Goal: Information Seeking & Learning: Learn about a topic

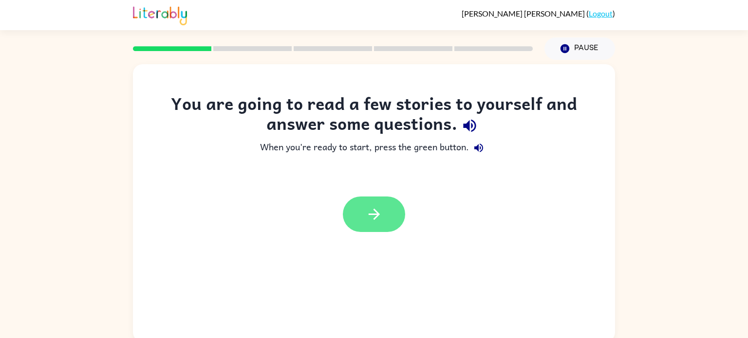
click at [362, 209] on button "button" at bounding box center [374, 215] width 62 height 36
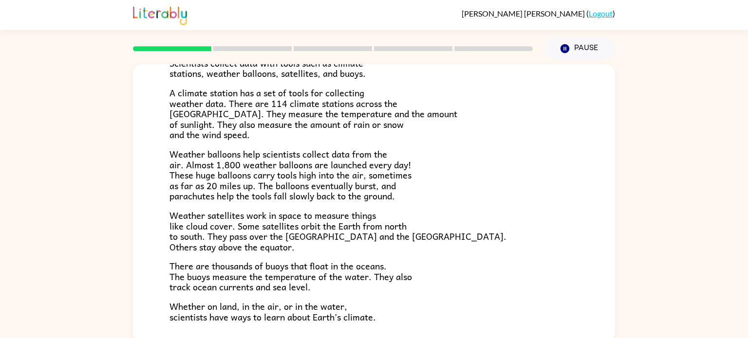
scroll to position [197, 0]
click at [304, 155] on span "Weather balloons help scientists collect data from the air. Almost 1,800 weathe…" at bounding box center [290, 175] width 242 height 56
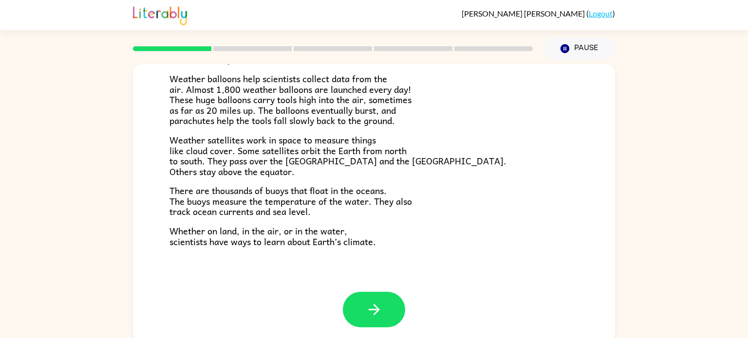
scroll to position [4, 0]
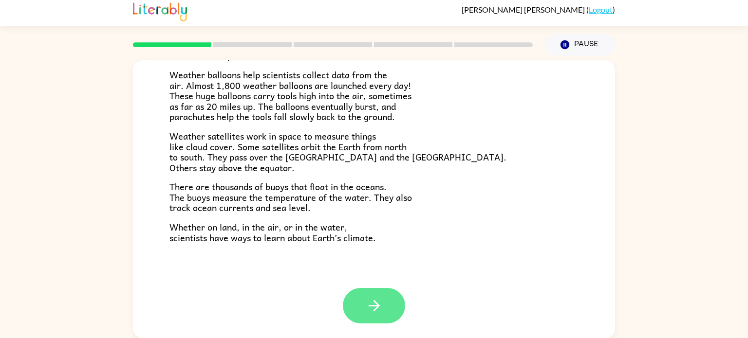
click at [353, 303] on button "button" at bounding box center [374, 306] width 62 height 36
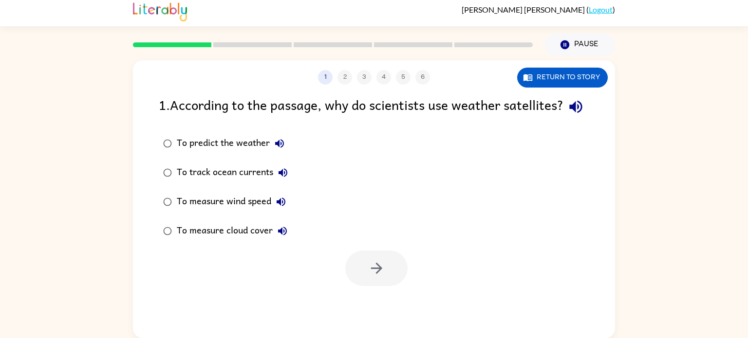
scroll to position [0, 0]
click at [353, 286] on div at bounding box center [376, 269] width 62 height 36
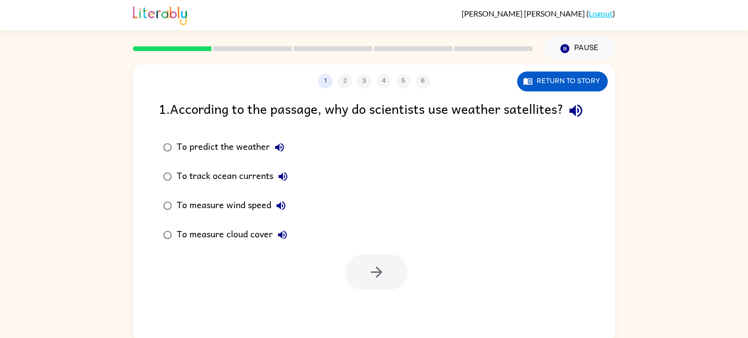
click at [241, 245] on div "To measure cloud cover" at bounding box center [234, 234] width 115 height 19
click at [352, 290] on button "button" at bounding box center [376, 273] width 62 height 36
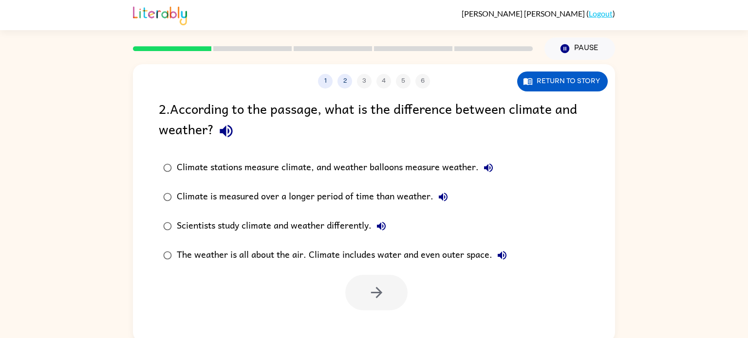
click at [258, 169] on div "Climate stations measure climate, and weather balloons measure weather." at bounding box center [337, 167] width 321 height 19
click at [371, 260] on div "The weather is all about the air. Climate includes water and even outer space." at bounding box center [344, 255] width 335 height 19
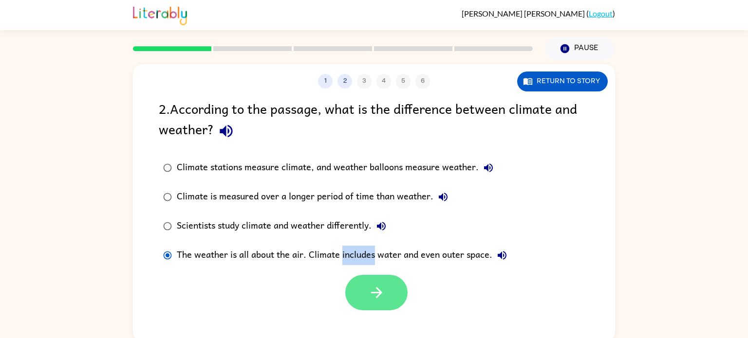
click at [377, 284] on button "button" at bounding box center [376, 293] width 62 height 36
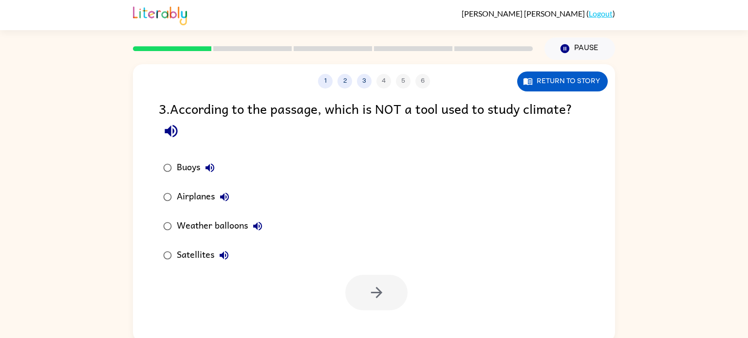
click at [189, 192] on div "Airplanes" at bounding box center [205, 196] width 57 height 19
click at [385, 288] on icon "button" at bounding box center [376, 292] width 17 height 17
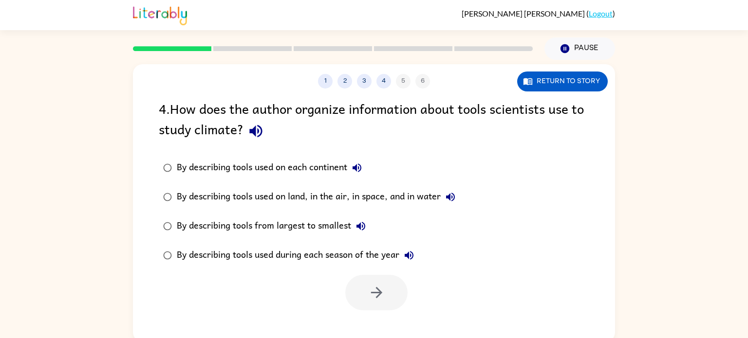
click at [335, 191] on div "By describing tools used on land, in the air, in space, and in water" at bounding box center [318, 196] width 283 height 19
click at [378, 304] on button "button" at bounding box center [376, 293] width 62 height 36
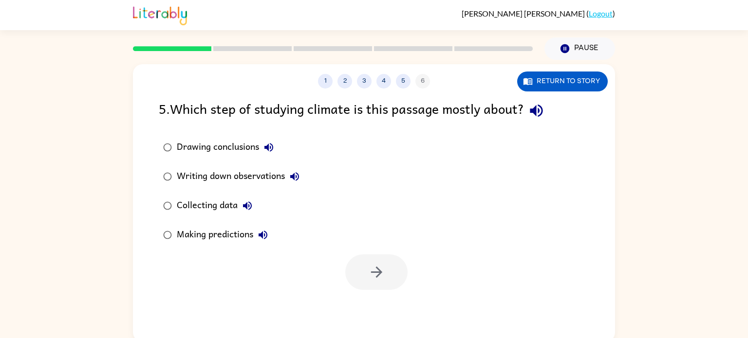
click at [221, 211] on div "Collecting data" at bounding box center [217, 205] width 80 height 19
click at [380, 266] on icon "button" at bounding box center [376, 272] width 17 height 17
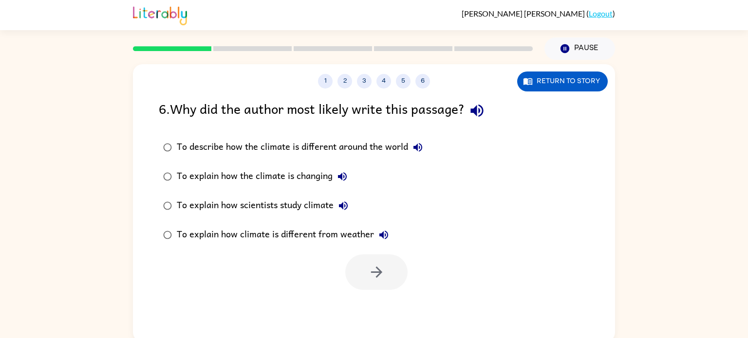
click at [323, 210] on div "To explain how scientists study climate" at bounding box center [265, 205] width 176 height 19
click at [360, 267] on button "button" at bounding box center [376, 273] width 62 height 36
click at [360, 267] on div at bounding box center [376, 273] width 62 height 36
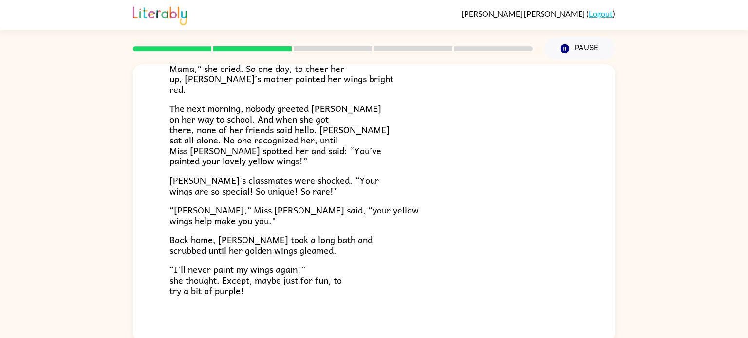
scroll to position [272, 0]
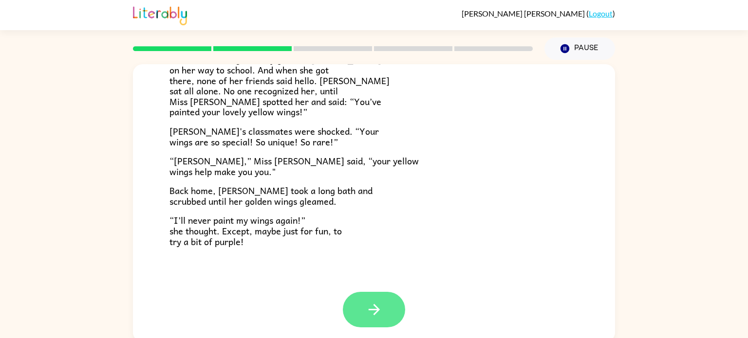
click at [365, 318] on button "button" at bounding box center [374, 310] width 62 height 36
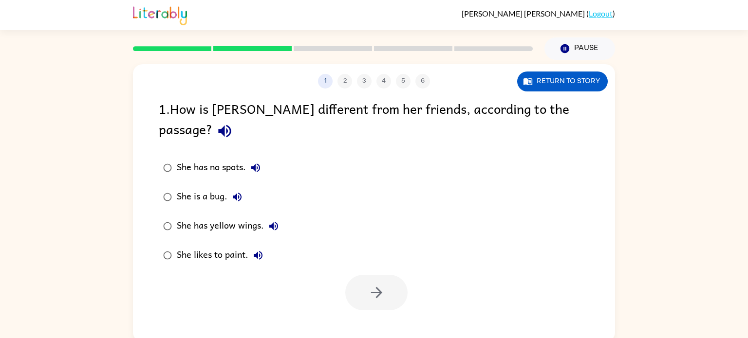
click at [223, 217] on div "She has yellow wings." at bounding box center [230, 226] width 107 height 19
click at [379, 284] on icon "button" at bounding box center [376, 292] width 17 height 17
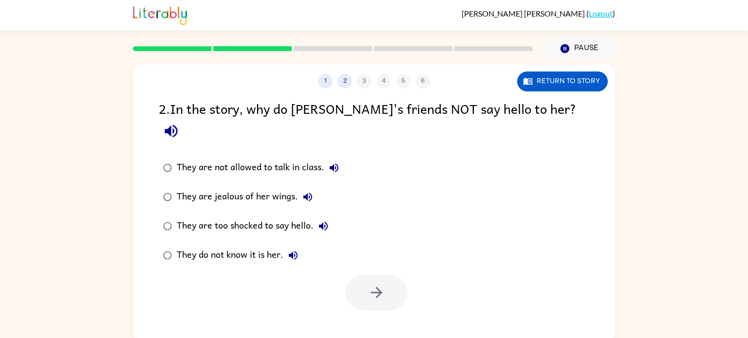
click at [241, 246] on div "They do not know it is her." at bounding box center [240, 255] width 126 height 19
click at [358, 275] on button "button" at bounding box center [376, 293] width 62 height 36
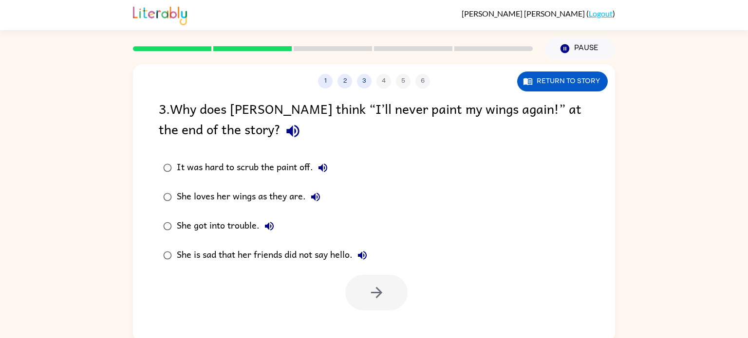
click at [299, 263] on div "She is sad that her friends did not say hello." at bounding box center [274, 255] width 195 height 19
click at [355, 296] on button "button" at bounding box center [376, 293] width 62 height 36
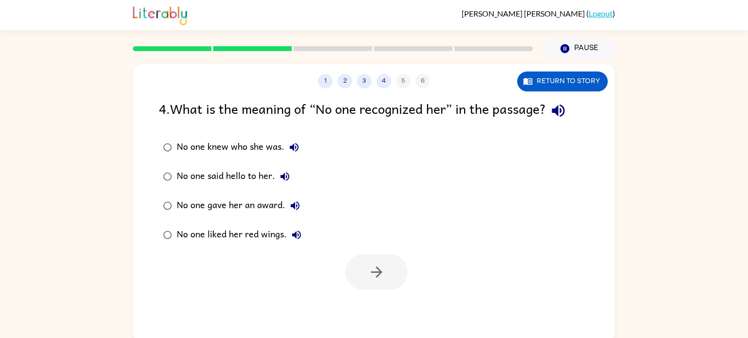
click at [244, 149] on div "No one knew who she was." at bounding box center [240, 147] width 127 height 19
click at [347, 261] on div at bounding box center [376, 273] width 62 height 36
click at [371, 270] on icon "button" at bounding box center [376, 272] width 17 height 17
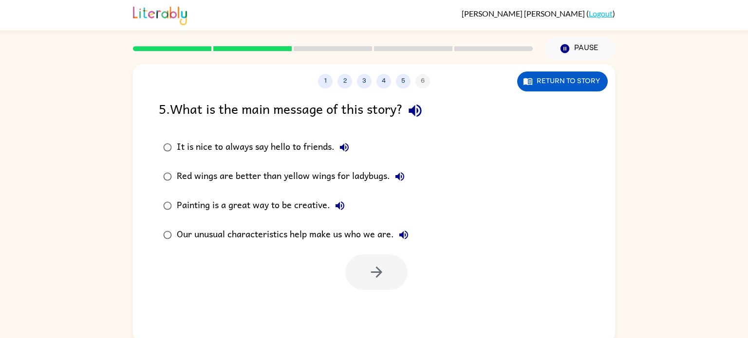
click at [371, 270] on div at bounding box center [376, 273] width 62 height 36
click at [291, 229] on div "Our unusual characteristics help make us who we are." at bounding box center [295, 234] width 237 height 19
click at [385, 255] on button "button" at bounding box center [376, 273] width 62 height 36
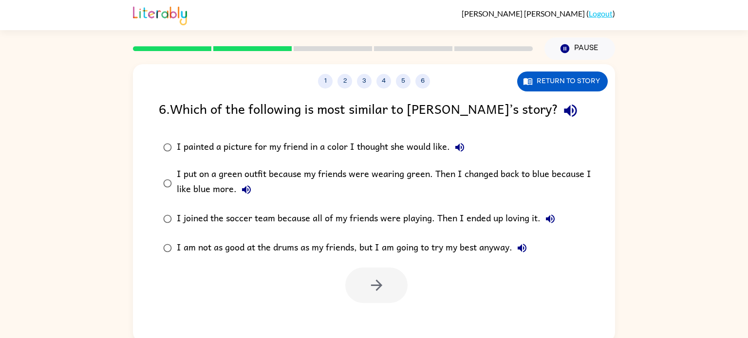
click at [239, 174] on div "I put on a green outfit because my friends were wearing green. Then I changed b…" at bounding box center [389, 183] width 425 height 33
click at [371, 293] on icon "button" at bounding box center [376, 285] width 17 height 17
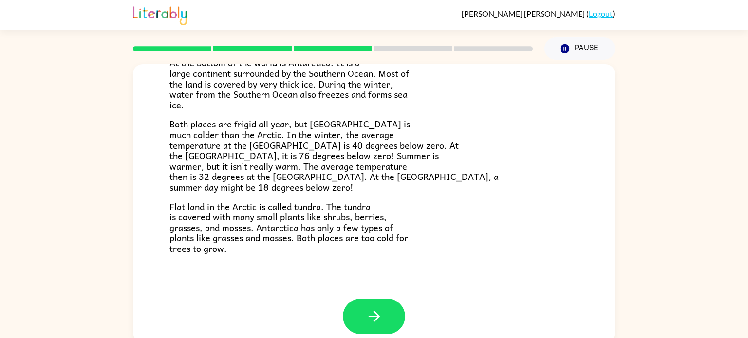
scroll to position [205, 0]
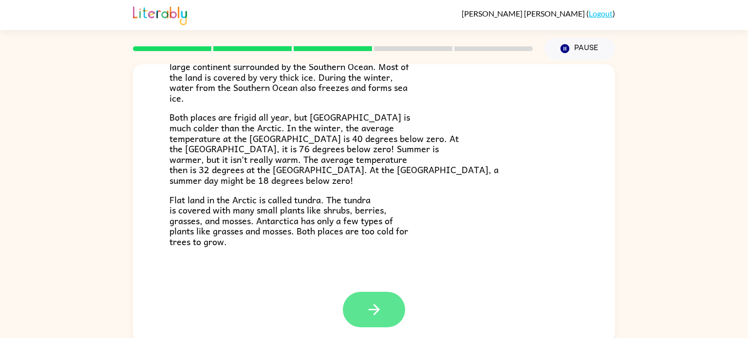
click at [377, 309] on icon "button" at bounding box center [373, 309] width 11 height 11
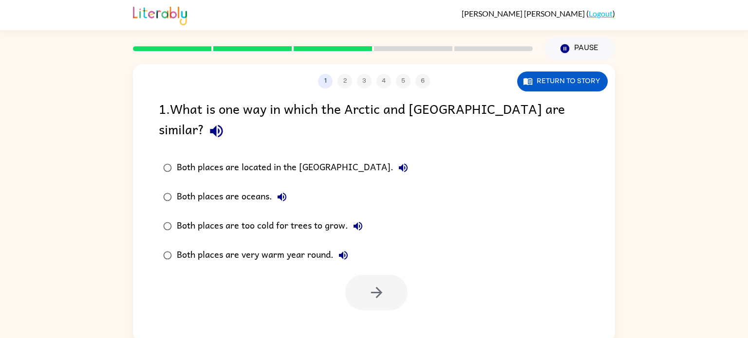
scroll to position [0, 0]
click at [288, 217] on div "Both places are too cold for trees to grow." at bounding box center [272, 226] width 191 height 19
click at [373, 284] on button "button" at bounding box center [376, 293] width 62 height 36
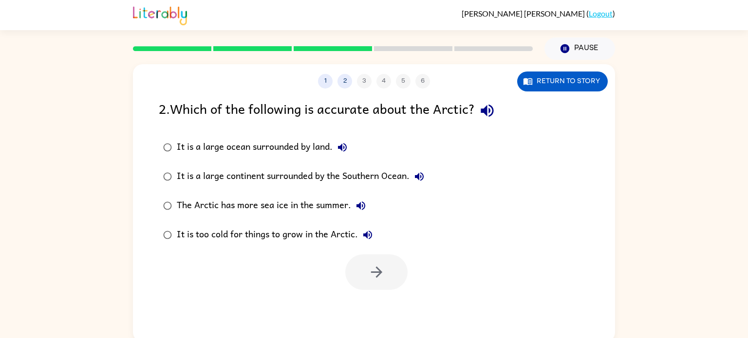
click at [317, 141] on div "It is a large ocean surrounded by land." at bounding box center [264, 147] width 175 height 19
click at [379, 271] on icon "button" at bounding box center [375, 272] width 11 height 11
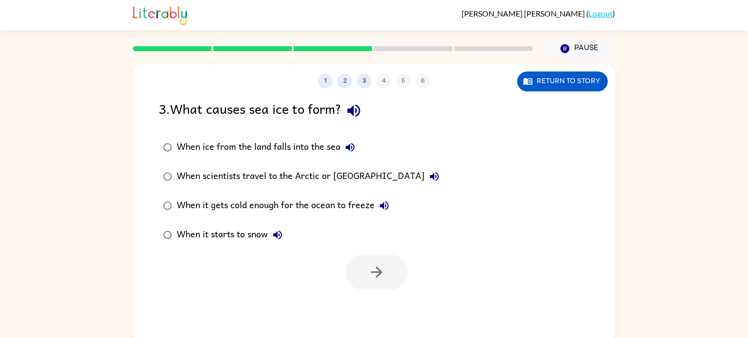
click at [278, 199] on div "When it gets cold enough for the ocean to freeze" at bounding box center [285, 205] width 217 height 19
click at [371, 279] on icon "button" at bounding box center [376, 272] width 17 height 17
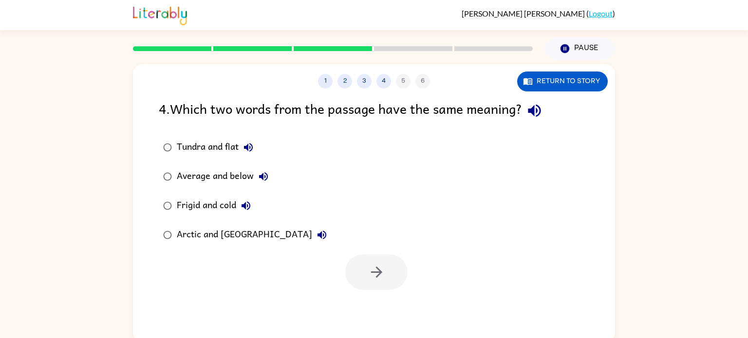
click at [199, 198] on div "Frigid and cold" at bounding box center [216, 205] width 79 height 19
click at [374, 263] on button "button" at bounding box center [376, 273] width 62 height 36
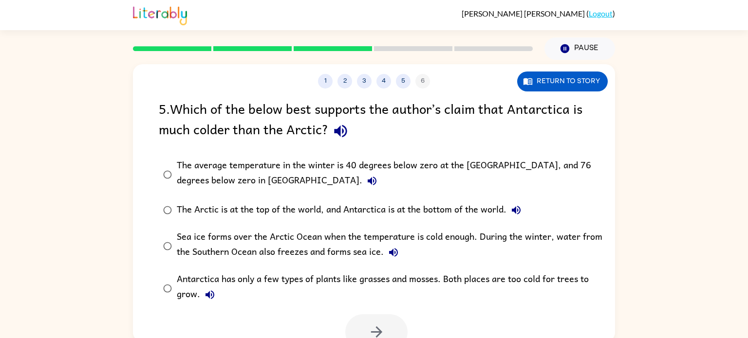
click at [295, 164] on div "The average temperature in the winter is 40 degrees below zero at the [GEOGRAPH…" at bounding box center [389, 174] width 425 height 33
click at [299, 172] on div "The average temperature in the winter is 40 degrees below zero at the [GEOGRAPH…" at bounding box center [389, 174] width 425 height 33
click at [399, 312] on div at bounding box center [374, 330] width 482 height 40
click at [380, 319] on button "button" at bounding box center [376, 332] width 62 height 36
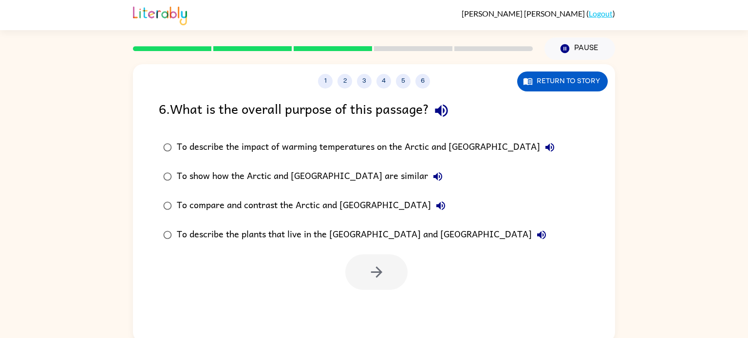
click at [344, 207] on div "To compare and contrast the Arctic and [GEOGRAPHIC_DATA]" at bounding box center [314, 205] width 274 height 19
click at [376, 288] on button "button" at bounding box center [376, 273] width 62 height 36
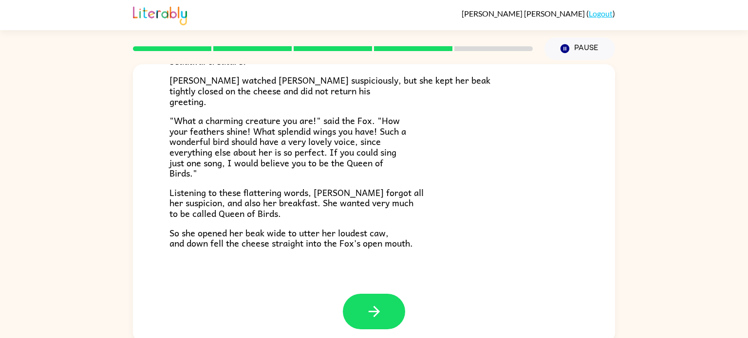
scroll to position [191, 0]
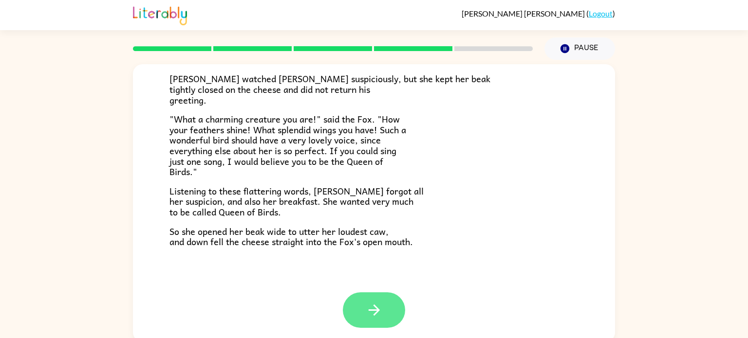
click at [369, 307] on icon "button" at bounding box center [374, 310] width 17 height 17
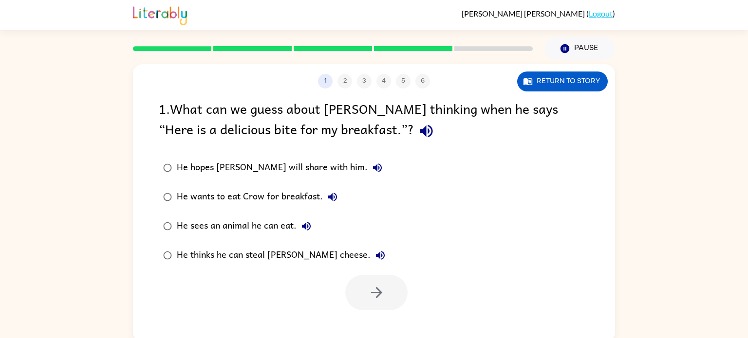
click at [259, 257] on div "He thinks he can steal [PERSON_NAME] cheese." at bounding box center [283, 255] width 213 height 19
click at [382, 294] on icon "button" at bounding box center [376, 292] width 17 height 17
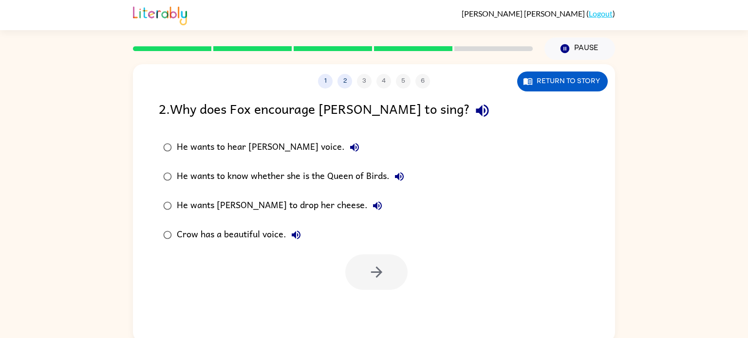
click at [239, 209] on div "He wants [PERSON_NAME] to drop her cheese." at bounding box center [282, 205] width 210 height 19
click at [364, 258] on button "button" at bounding box center [376, 273] width 62 height 36
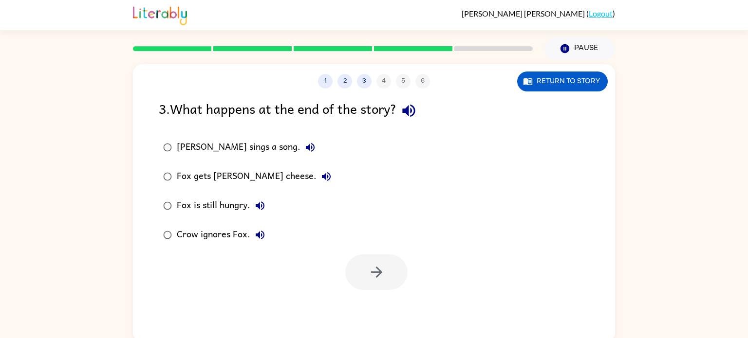
click at [240, 182] on div "Fox gets [PERSON_NAME] cheese." at bounding box center [256, 176] width 159 height 19
click at [378, 290] on button "button" at bounding box center [376, 273] width 62 height 36
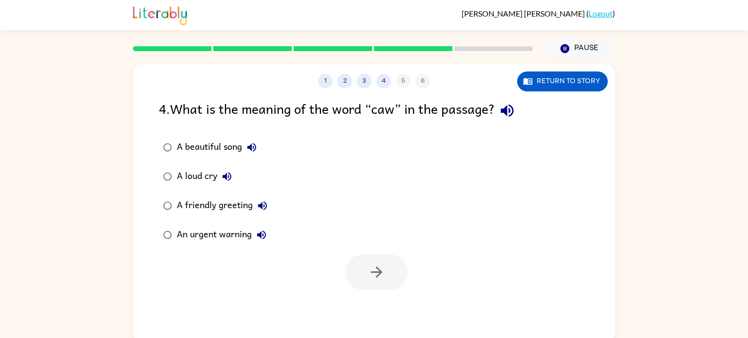
click at [378, 290] on div at bounding box center [376, 273] width 62 height 36
click at [222, 149] on div "A beautiful song" at bounding box center [219, 147] width 85 height 19
click at [355, 269] on button "button" at bounding box center [376, 273] width 62 height 36
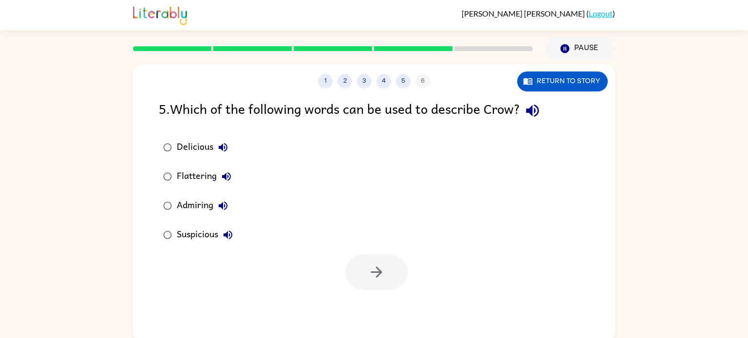
click at [210, 233] on div "Suspicious" at bounding box center [207, 234] width 61 height 19
click at [400, 279] on button "button" at bounding box center [376, 273] width 62 height 36
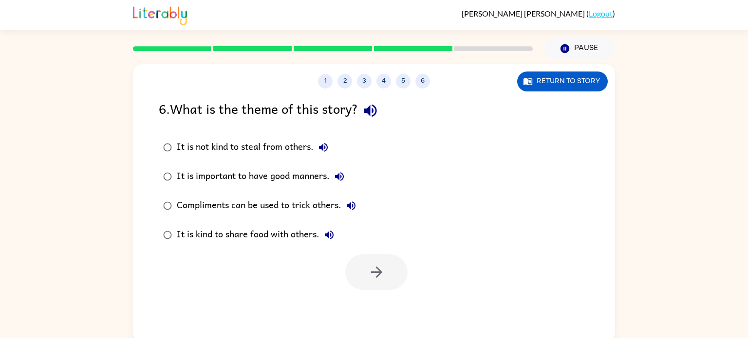
click at [263, 206] on div "Compliments can be used to trick others." at bounding box center [269, 205] width 184 height 19
click at [396, 270] on button "button" at bounding box center [376, 273] width 62 height 36
